Goal: Task Accomplishment & Management: Use online tool/utility

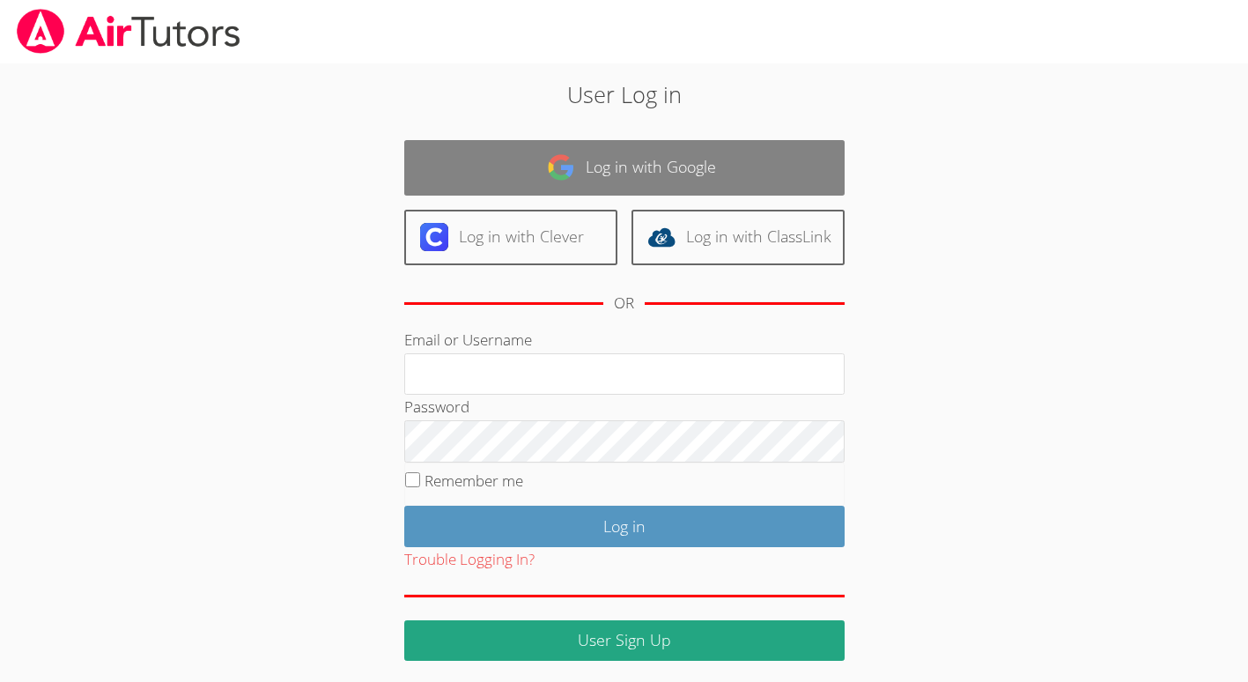
click at [562, 160] on img at bounding box center [561, 167] width 28 height 28
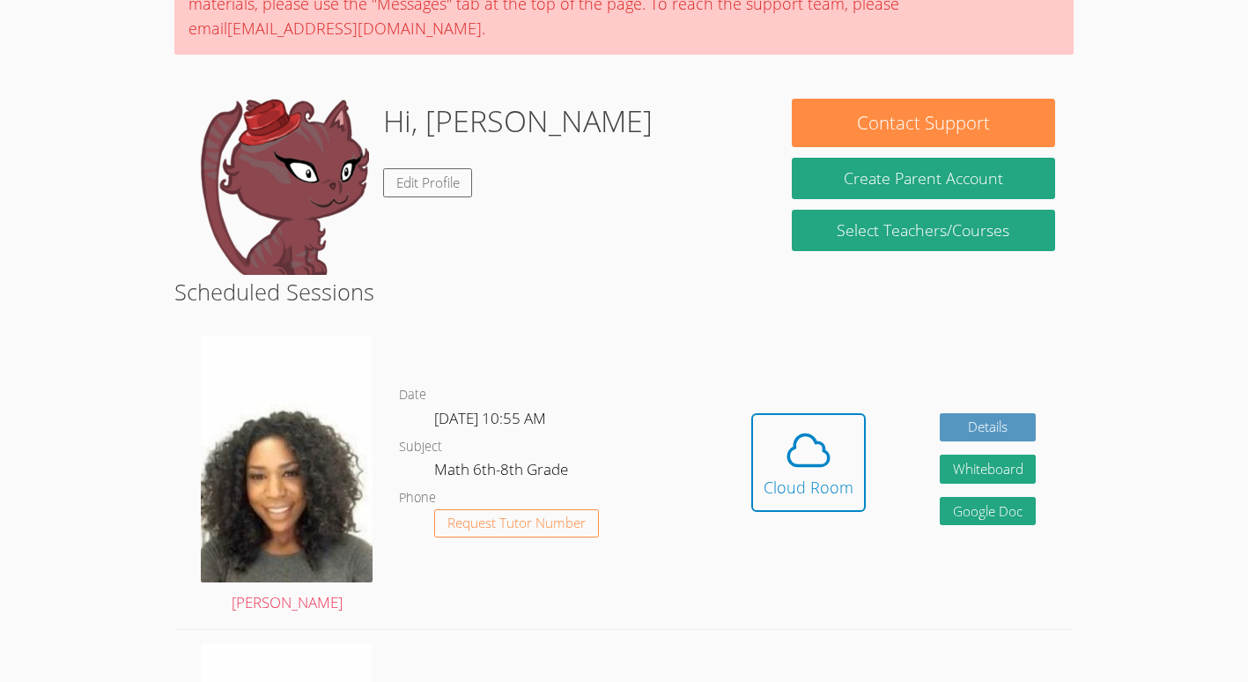
scroll to position [196, 0]
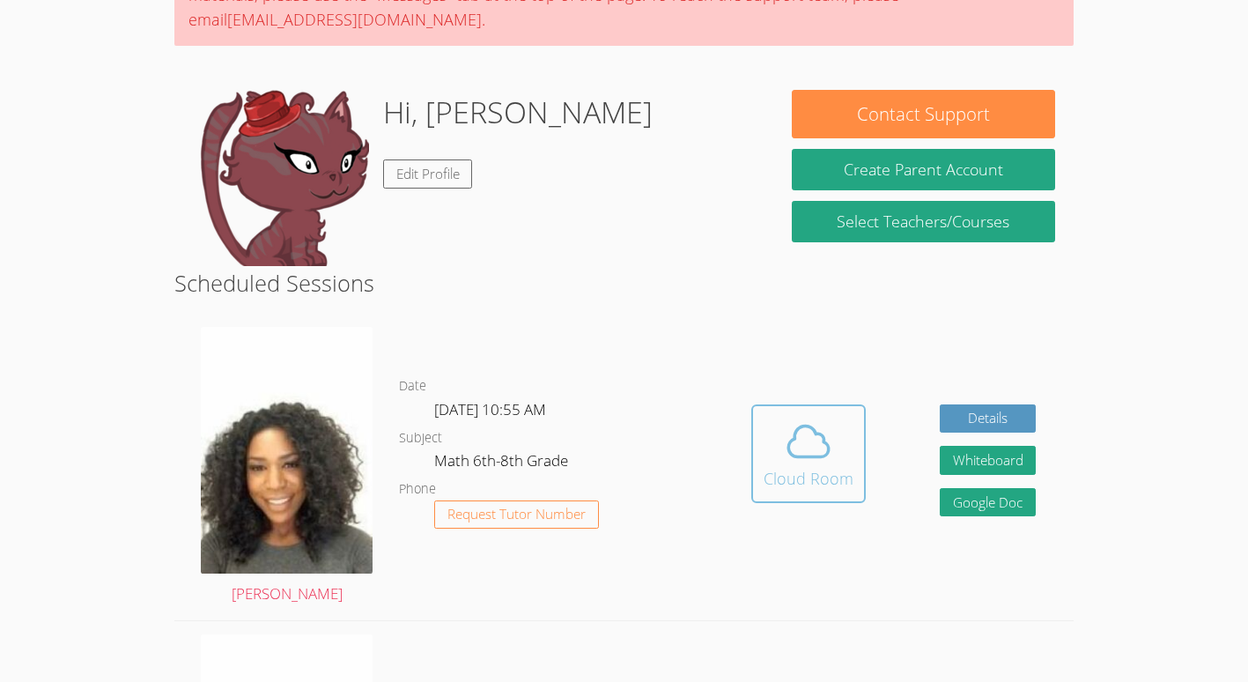
click at [816, 453] on icon at bounding box center [808, 441] width 49 height 49
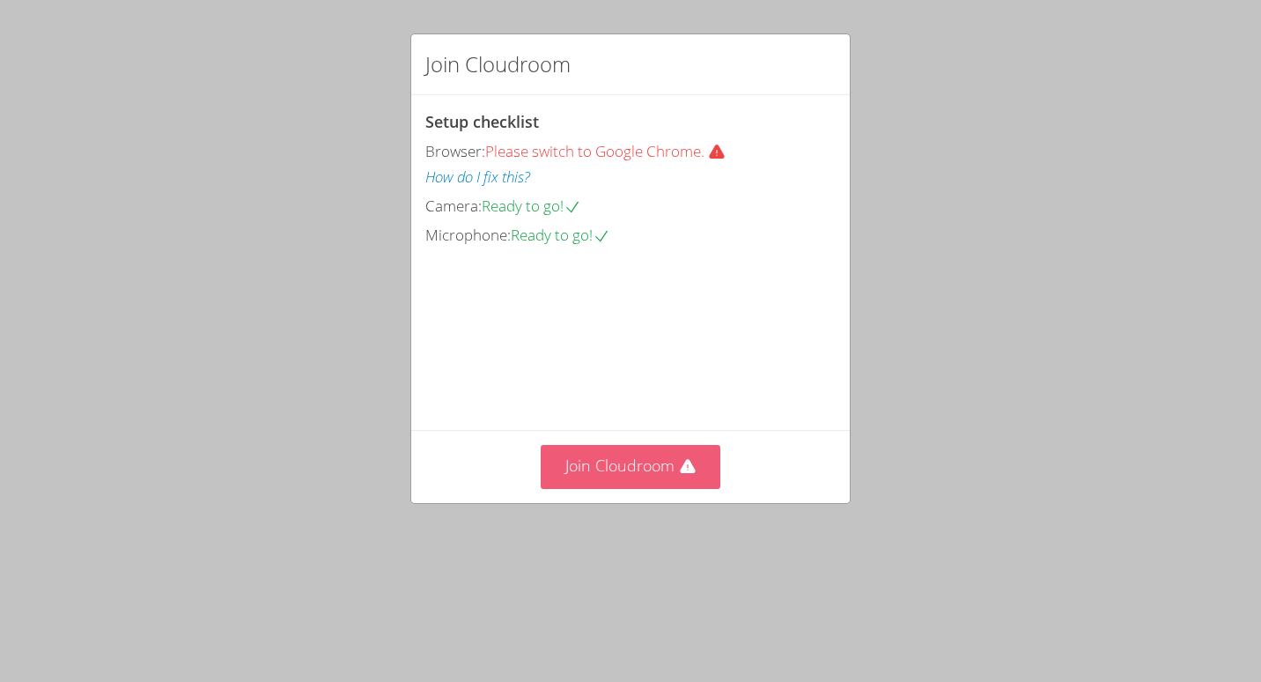
click at [656, 488] on button "Join Cloudroom" at bounding box center [631, 466] width 181 height 43
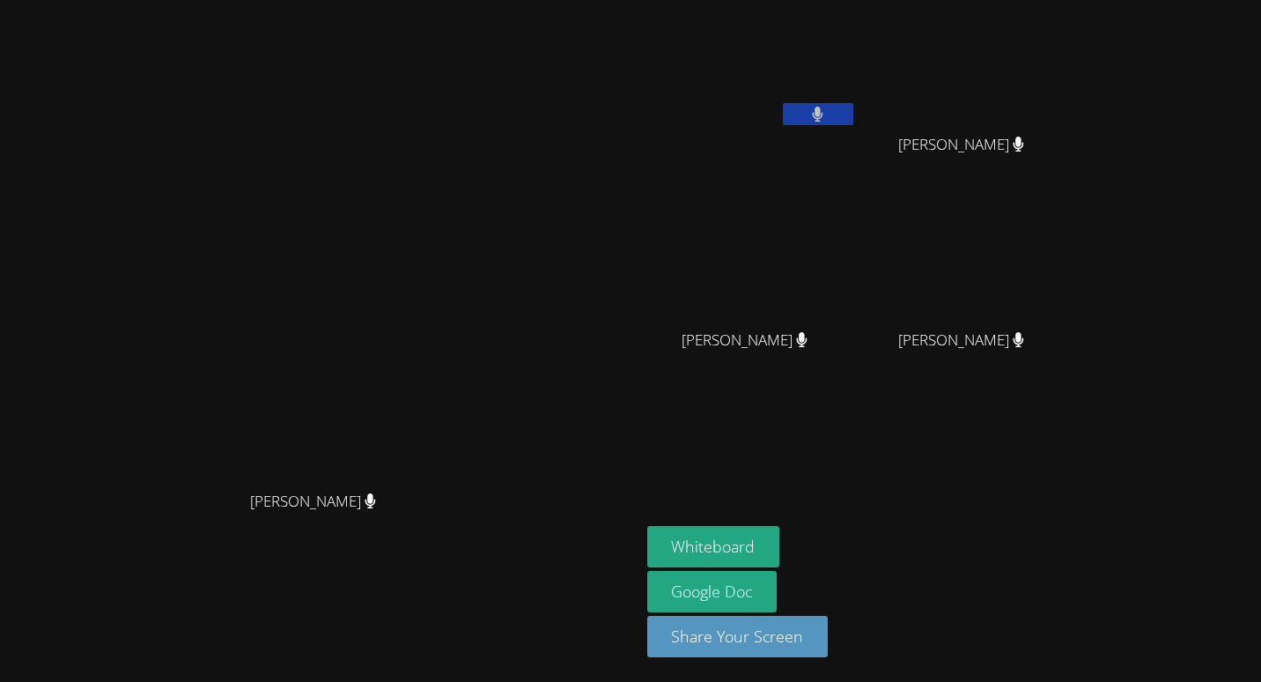
click at [452, 430] on video at bounding box center [320, 305] width 264 height 352
click at [780, 551] on button "Whiteboard" at bounding box center [713, 546] width 133 height 41
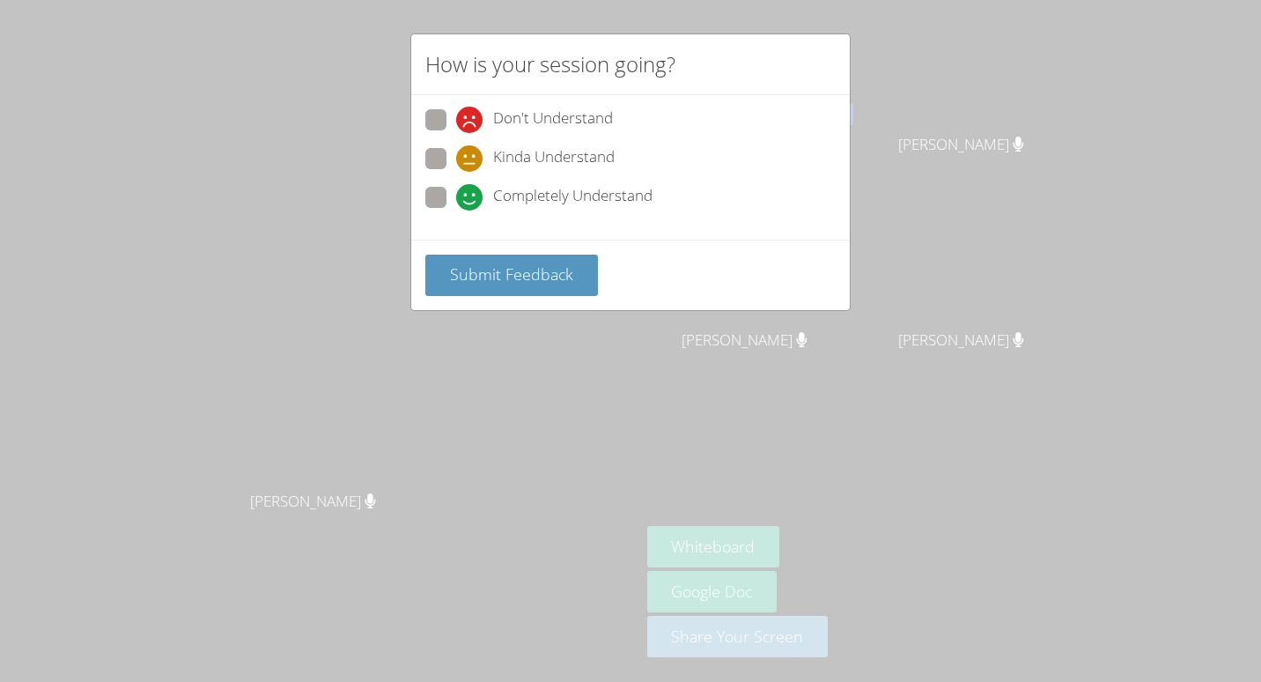
click at [550, 197] on span "Completely Understand" at bounding box center [572, 197] width 159 height 26
click at [471, 197] on input "Completely Understand" at bounding box center [463, 194] width 15 height 15
radio input "true"
click at [524, 278] on span "Submit Feedback" at bounding box center [511, 273] width 123 height 21
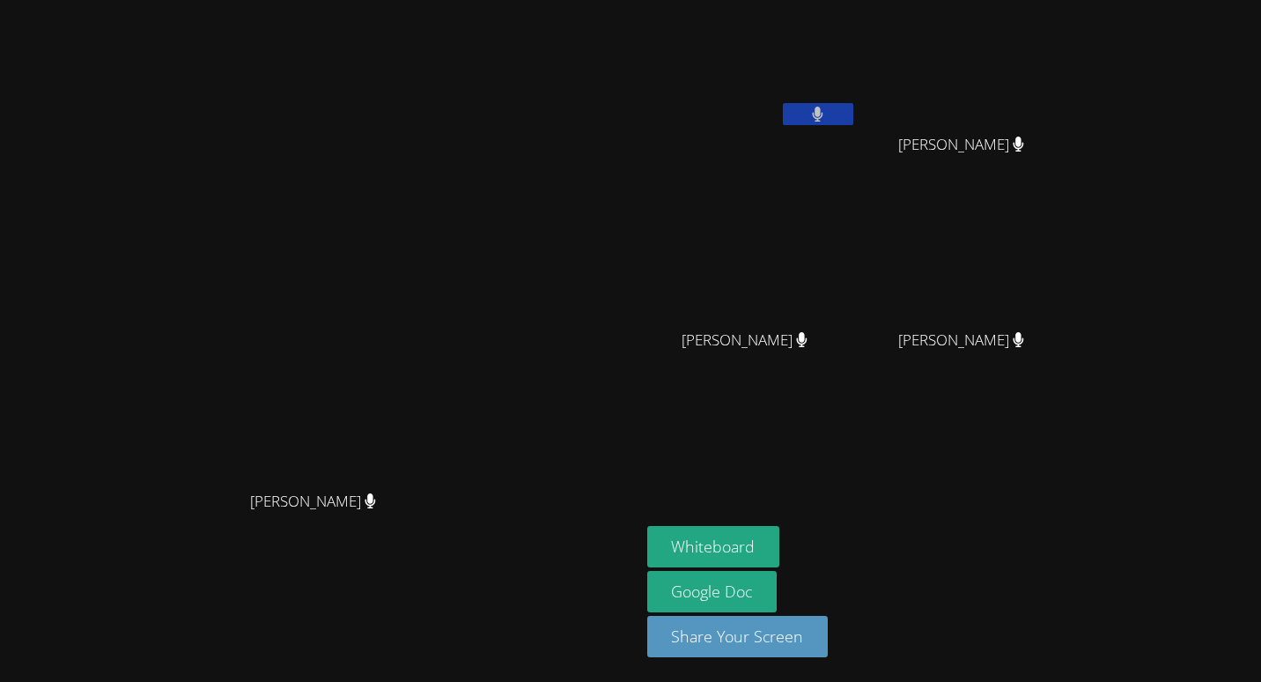
click at [1024, 142] on span "Max-Welson Mathieu" at bounding box center [961, 145] width 126 height 26
click at [780, 563] on button "Whiteboard" at bounding box center [713, 546] width 133 height 41
